Goal: Task Accomplishment & Management: Complete application form

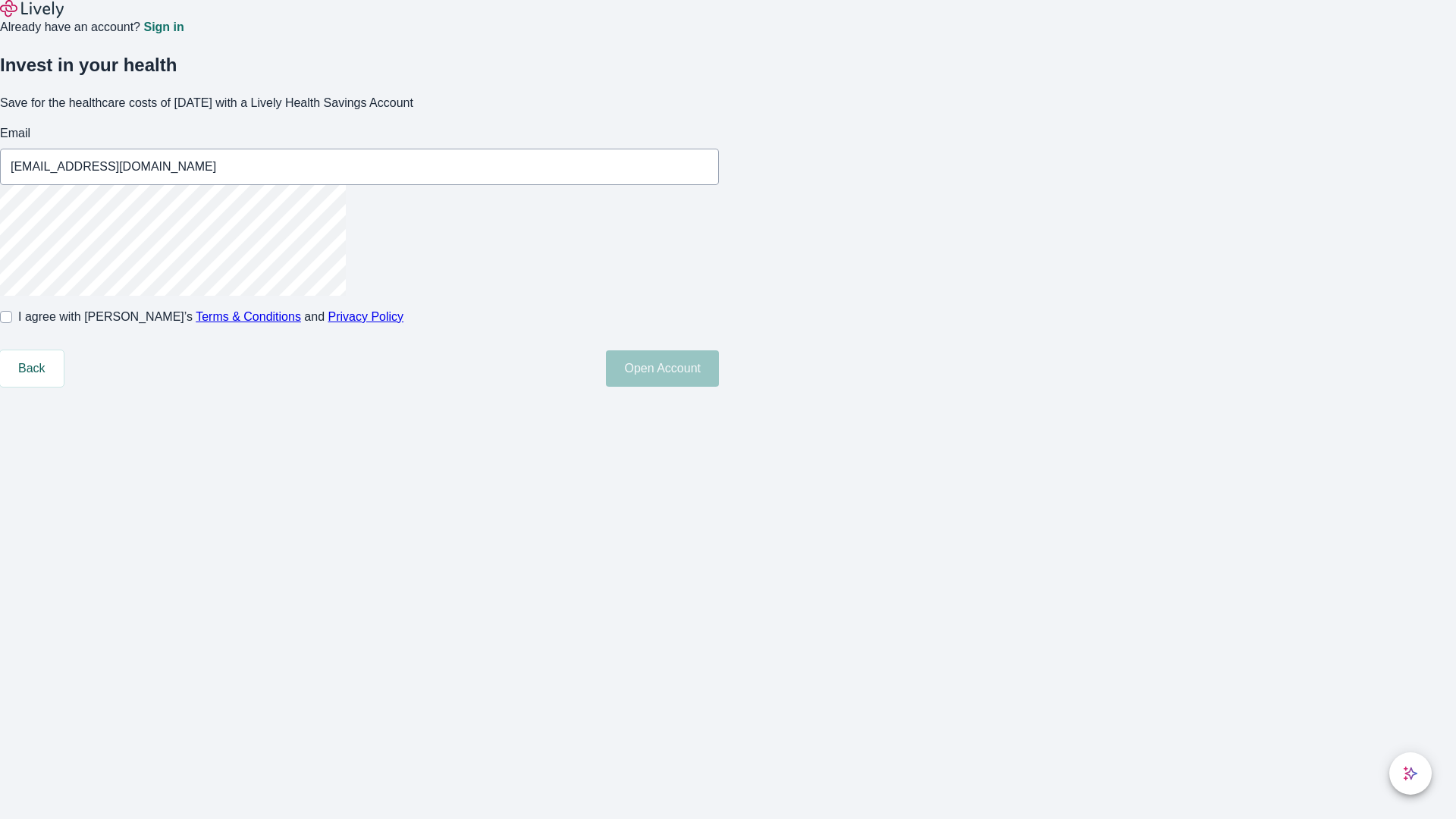
click at [12, 323] on input "I agree with Lively’s Terms & Conditions and Privacy Policy" at bounding box center [6, 316] width 12 height 12
checkbox input "true"
click at [719, 387] on button "Open Account" at bounding box center [662, 369] width 113 height 36
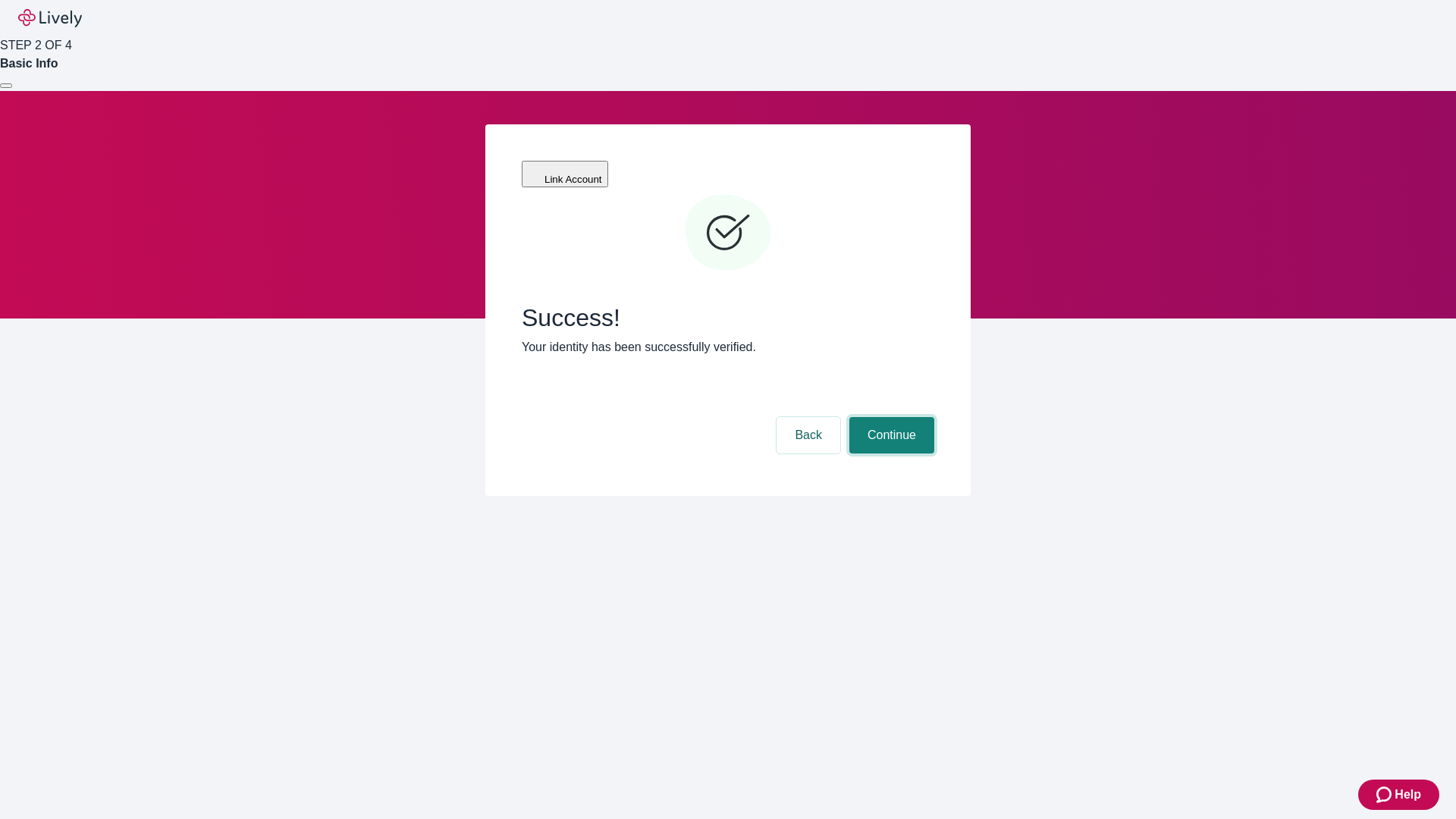
click at [890, 417] on button "Continue" at bounding box center [892, 435] width 85 height 36
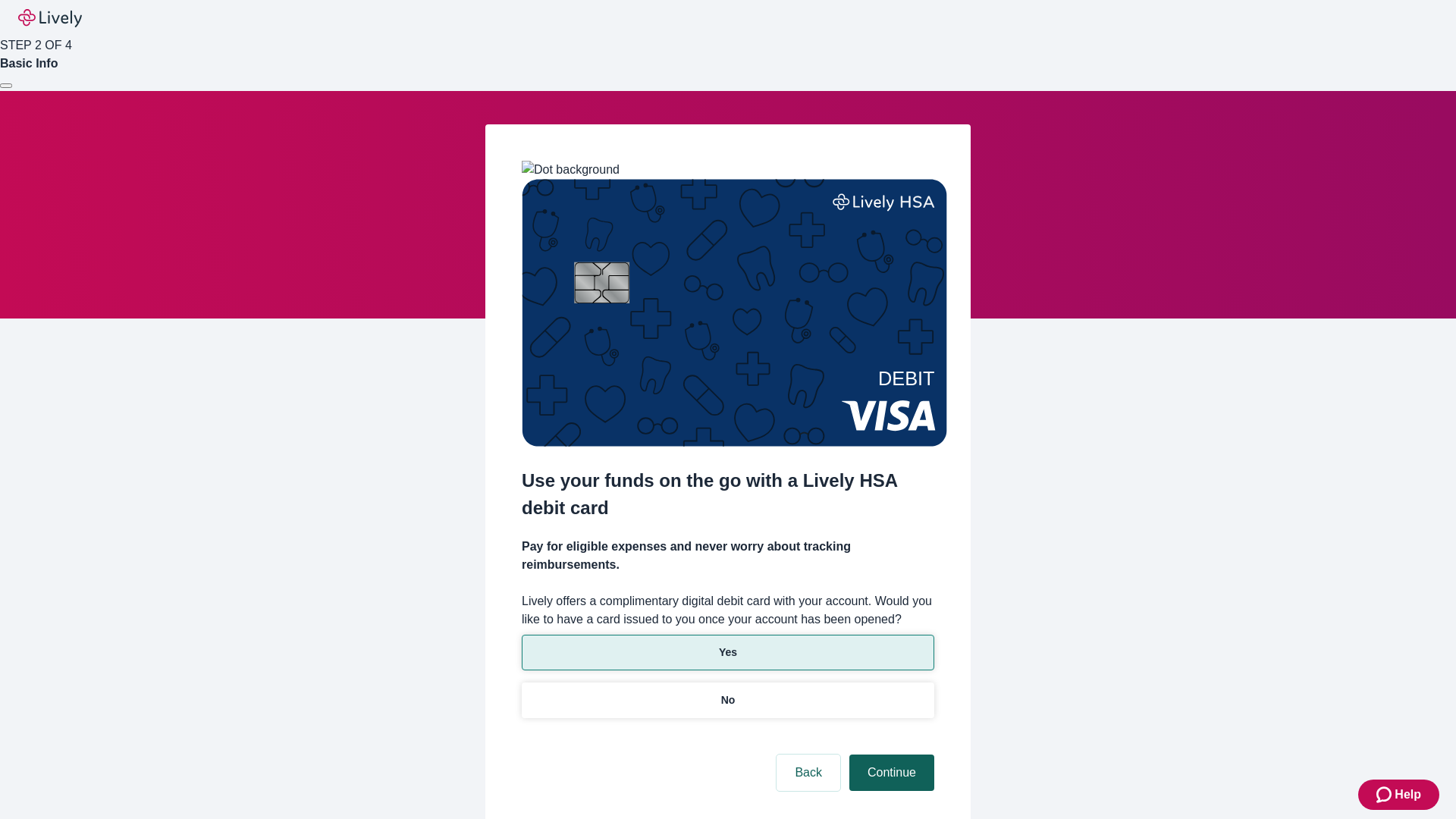
click at [728, 645] on p "Yes" at bounding box center [728, 653] width 18 height 16
click at [890, 754] on button "Continue" at bounding box center [892, 772] width 85 height 36
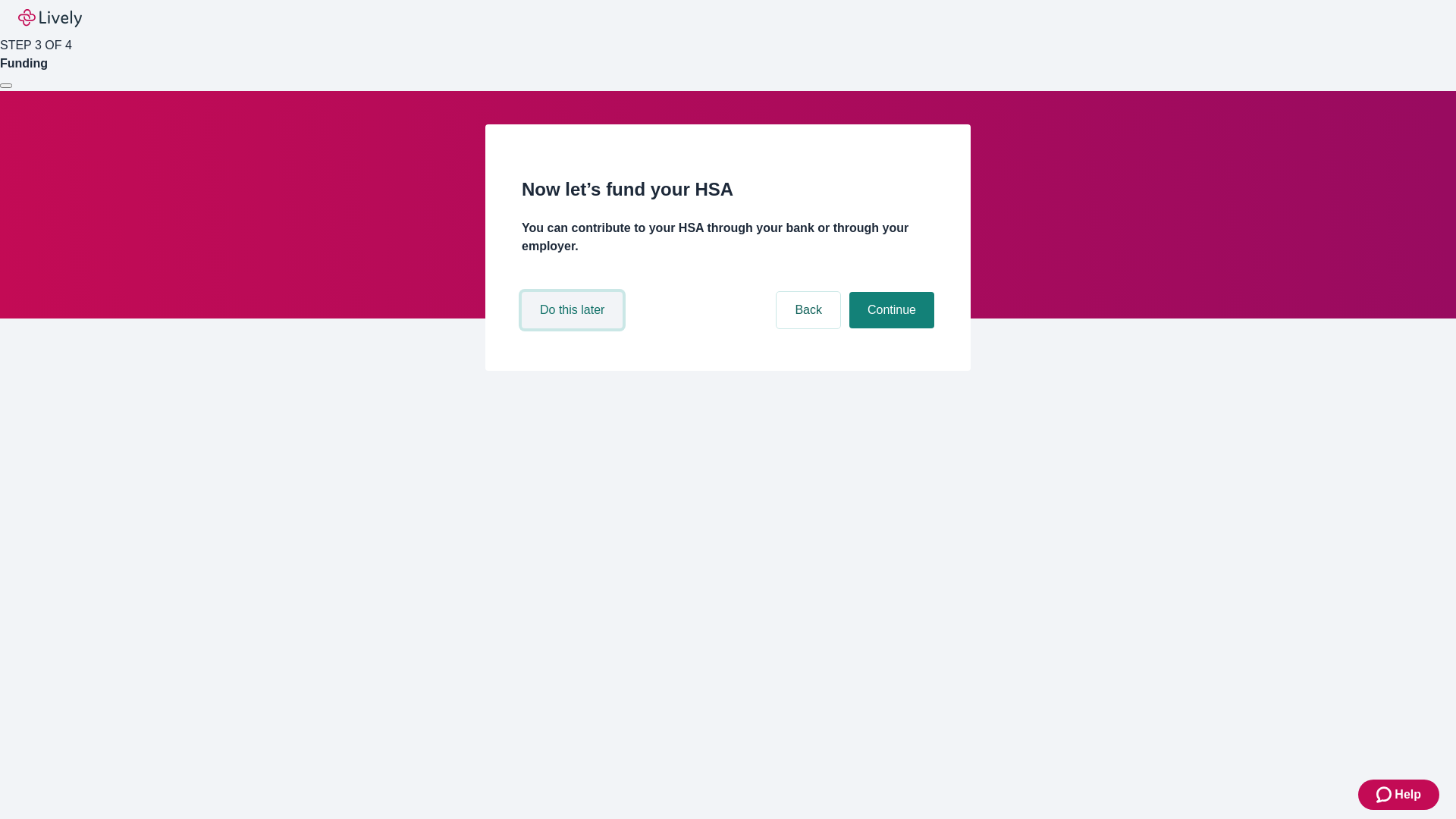
click at [574, 329] on button "Do this later" at bounding box center [572, 310] width 101 height 36
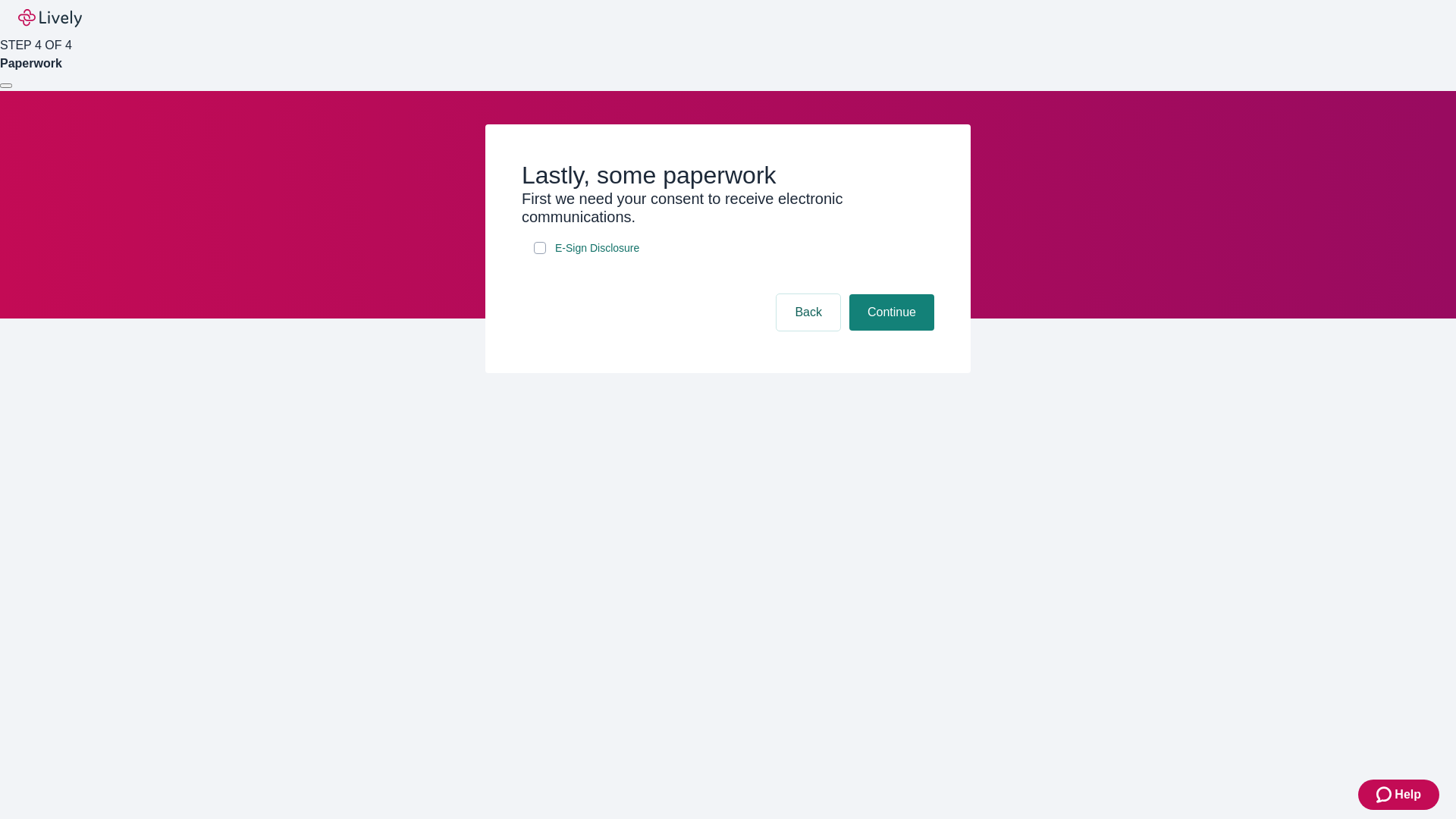
click at [540, 254] on input "E-Sign Disclosure" at bounding box center [539, 248] width 12 height 12
checkbox input "true"
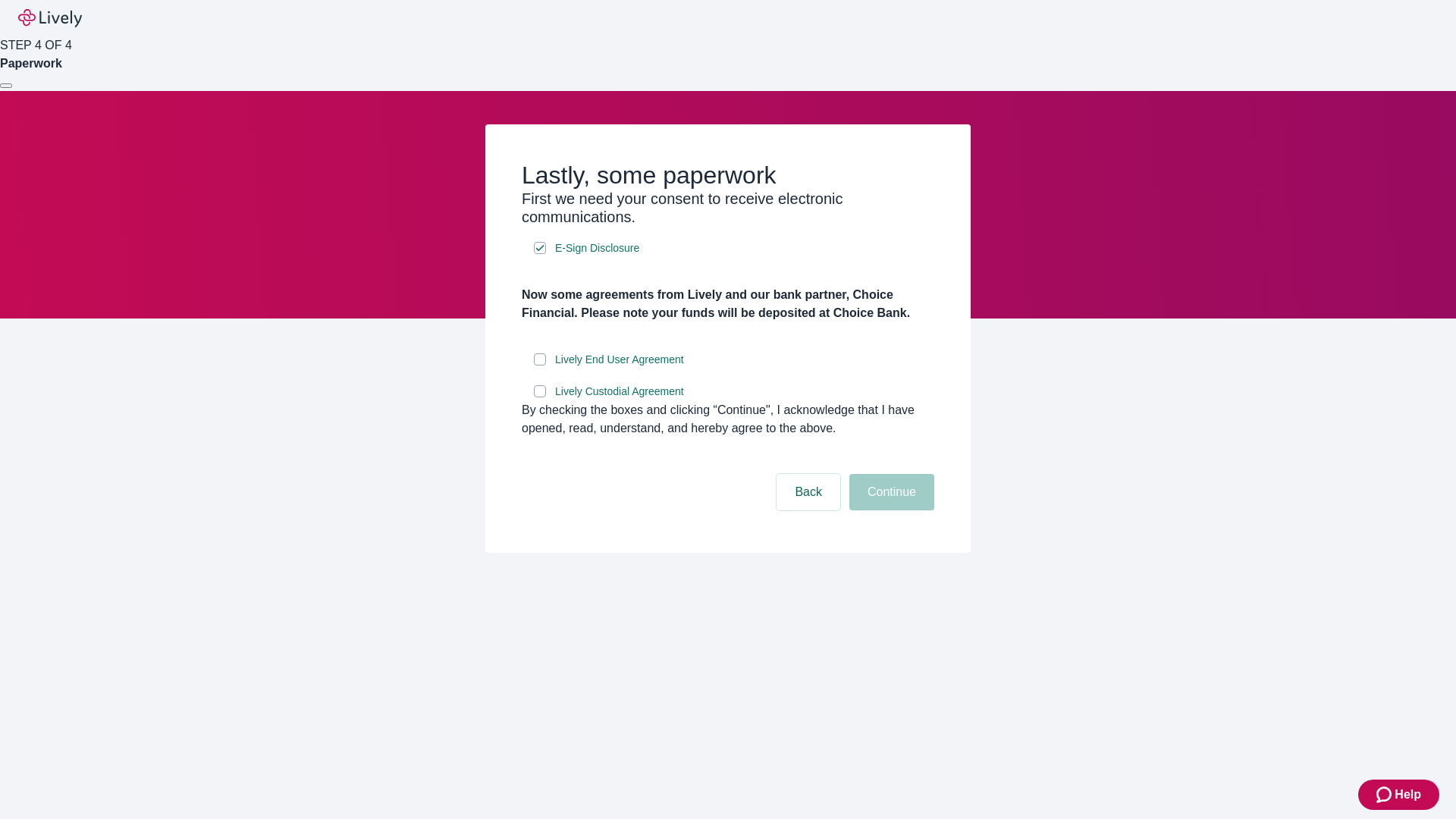
click at [540, 366] on input "Lively End User Agreement" at bounding box center [539, 359] width 12 height 12
checkbox input "true"
click at [540, 397] on input "Lively Custodial Agreement" at bounding box center [539, 391] width 12 height 12
checkbox input "true"
click at [890, 511] on button "Continue" at bounding box center [892, 492] width 85 height 36
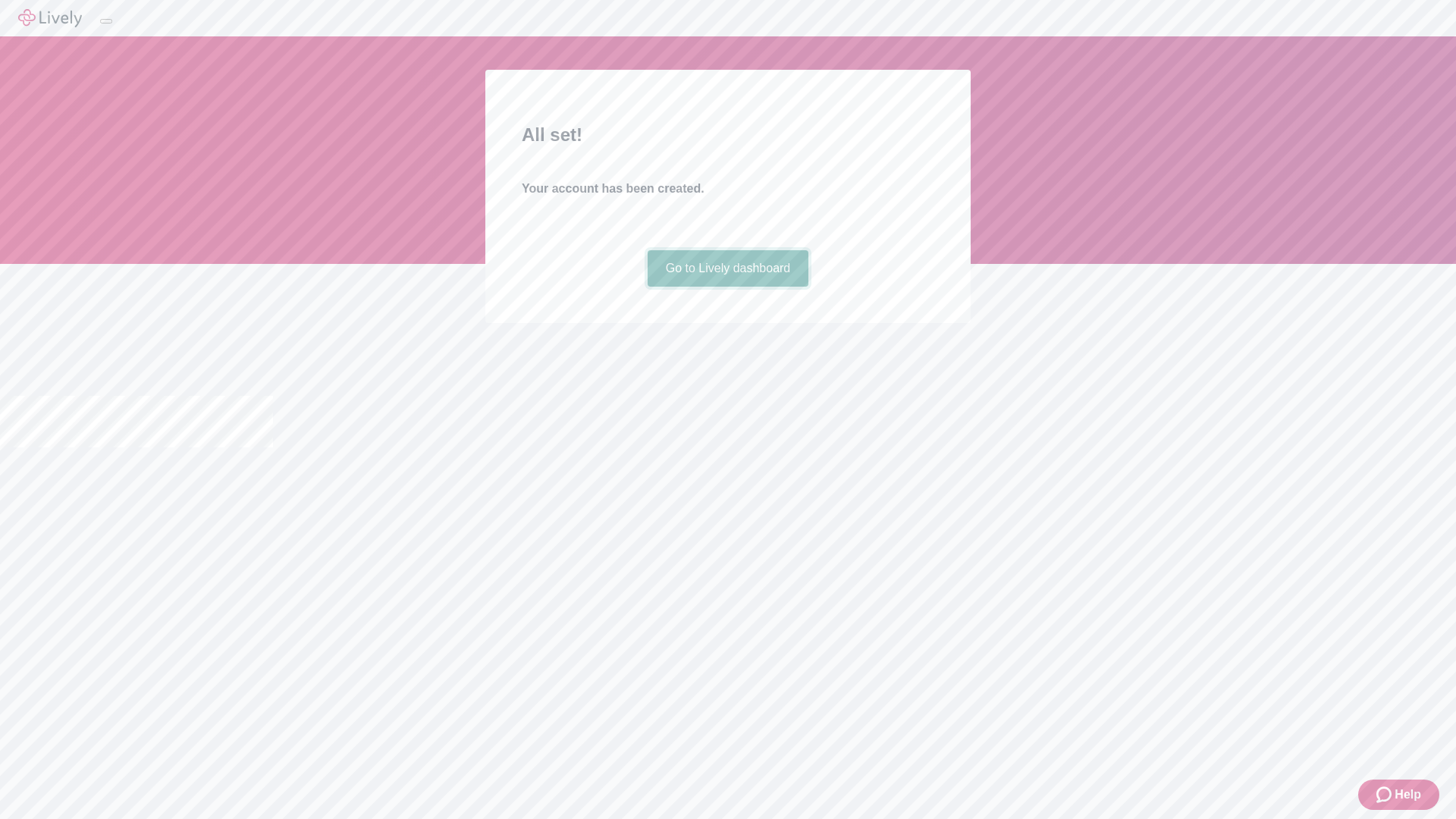
click at [728, 287] on link "Go to Lively dashboard" at bounding box center [728, 269] width 162 height 36
